Goal: Transaction & Acquisition: Download file/media

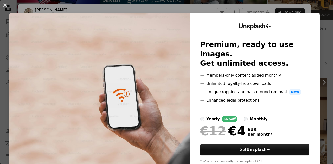
click at [109, 39] on img at bounding box center [99, 95] width 180 height 165
click at [4, 5] on button "An X shape" at bounding box center [5, 5] width 6 height 6
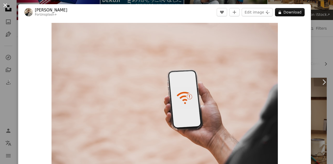
click at [6, 7] on button "An X shape" at bounding box center [5, 5] width 6 height 6
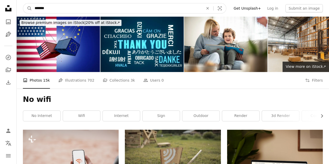
click at [40, 9] on input "*******" at bounding box center [117, 8] width 170 height 10
type input "********"
click button "A magnifying glass" at bounding box center [27, 8] width 9 height 10
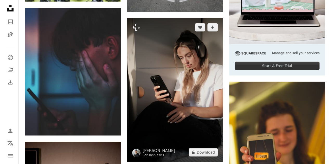
scroll to position [52, 0]
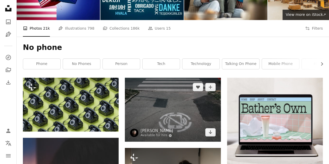
click at [180, 116] on img at bounding box center [173, 110] width 96 height 64
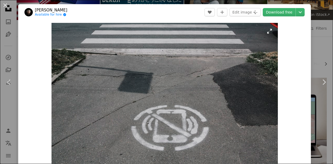
scroll to position [26, 0]
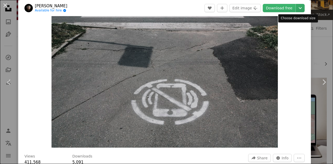
click at [298, 8] on icon "Choose download size" at bounding box center [299, 8] width 3 height 2
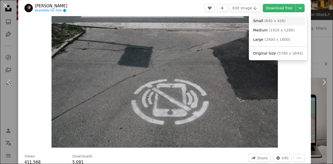
click at [280, 23] on span "( 640 x 426 )" at bounding box center [274, 21] width 21 height 4
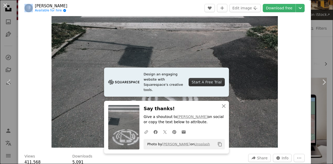
drag, startPoint x: 202, startPoint y: 146, endPoint x: 206, endPoint y: 146, distance: 4.2
click at [206, 146] on div "Photo by [PERSON_NAME] on Unsplash Copy content" at bounding box center [183, 144] width 81 height 10
click at [219, 144] on icon "Copy content" at bounding box center [219, 144] width 5 height 5
